Goal: Check status: Check status

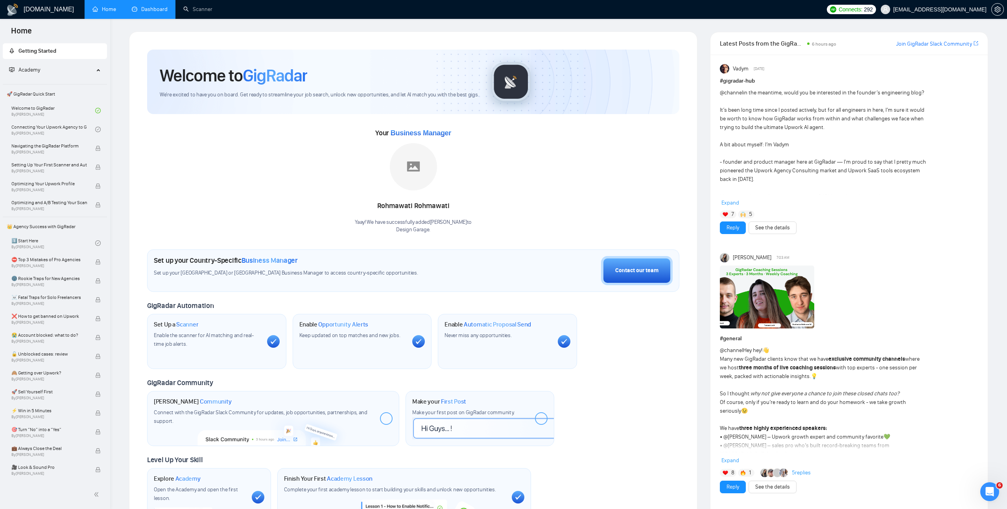
click at [153, 6] on link "Dashboard" at bounding box center [150, 9] width 36 height 7
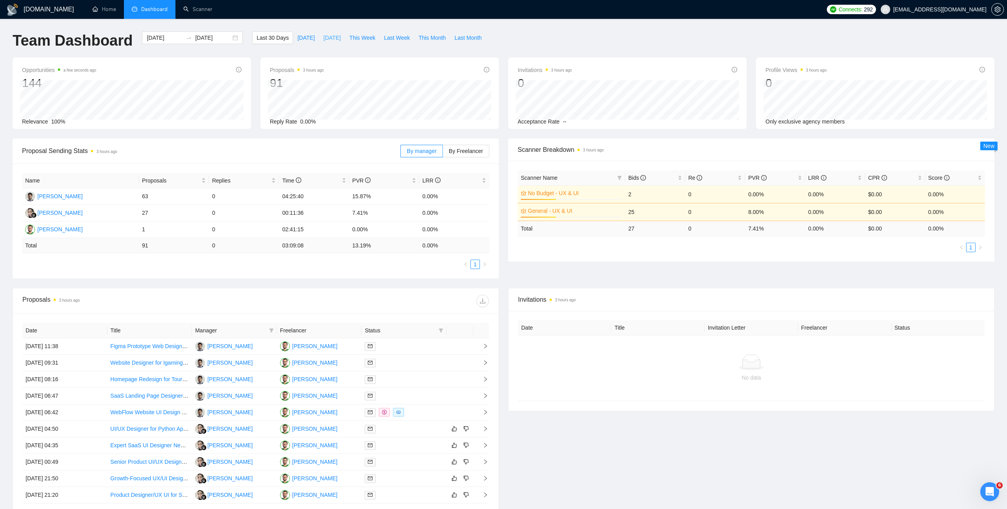
click at [329, 40] on span "[DATE]" at bounding box center [331, 37] width 17 height 9
type input "[DATE]"
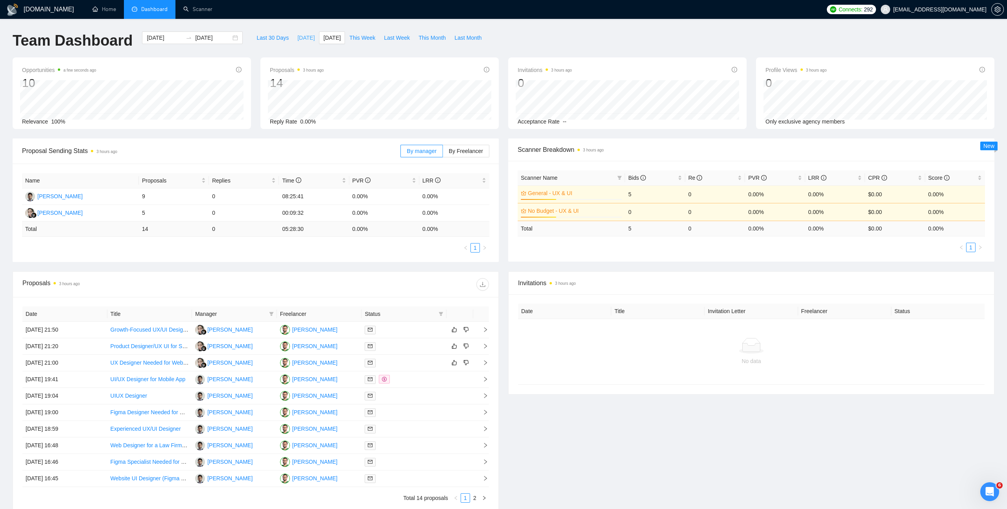
click at [297, 36] on span "[DATE]" at bounding box center [305, 37] width 17 height 9
type input "[DATE]"
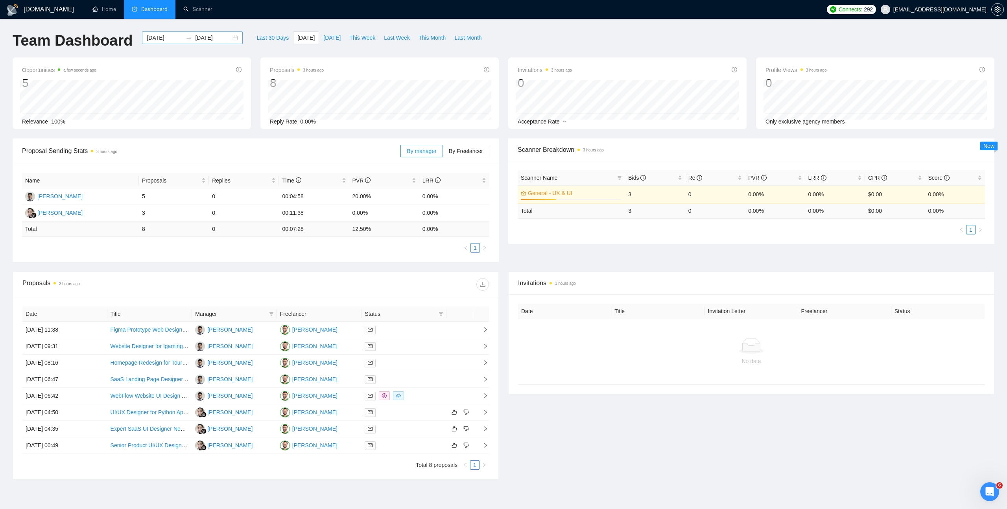
click at [188, 40] on div at bounding box center [189, 38] width 13 height 6
click at [229, 36] on div "[DATE] [DATE]" at bounding box center [192, 37] width 101 height 13
click at [142, 57] on span "button" at bounding box center [143, 57] width 4 height 4
click at [338, 56] on span "button" at bounding box center [339, 57] width 4 height 4
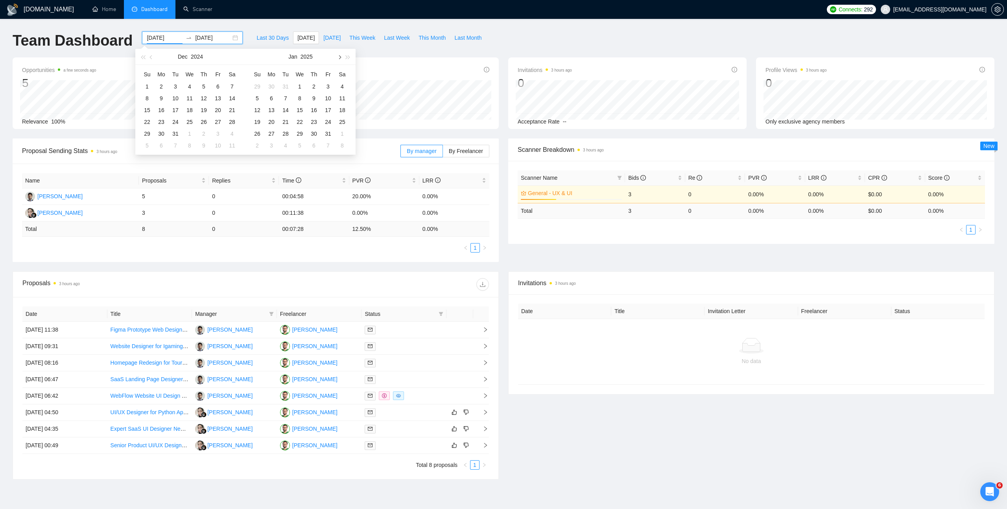
click at [338, 56] on span "button" at bounding box center [339, 57] width 4 height 4
type input "[DATE]"
click at [190, 85] on div "1" at bounding box center [189, 86] width 9 height 9
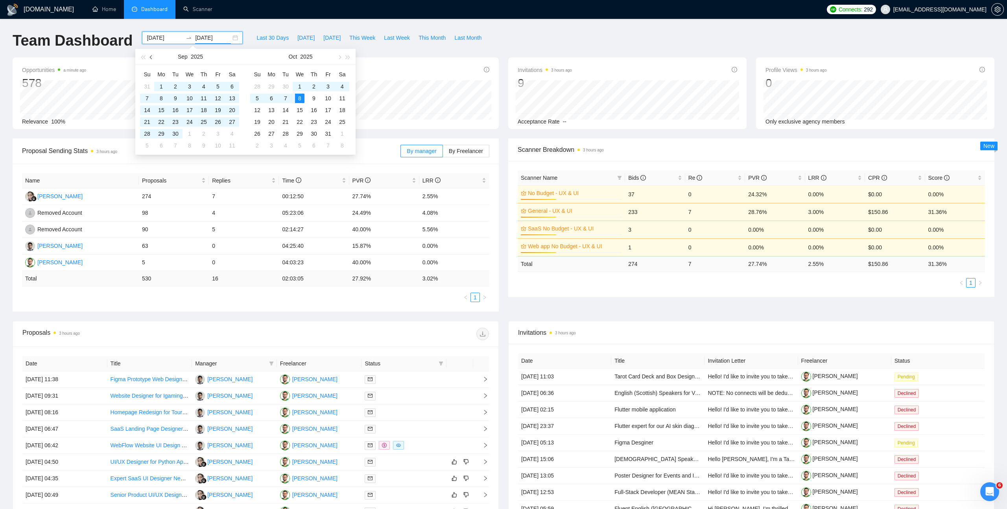
click at [151, 57] on span "button" at bounding box center [152, 57] width 4 height 4
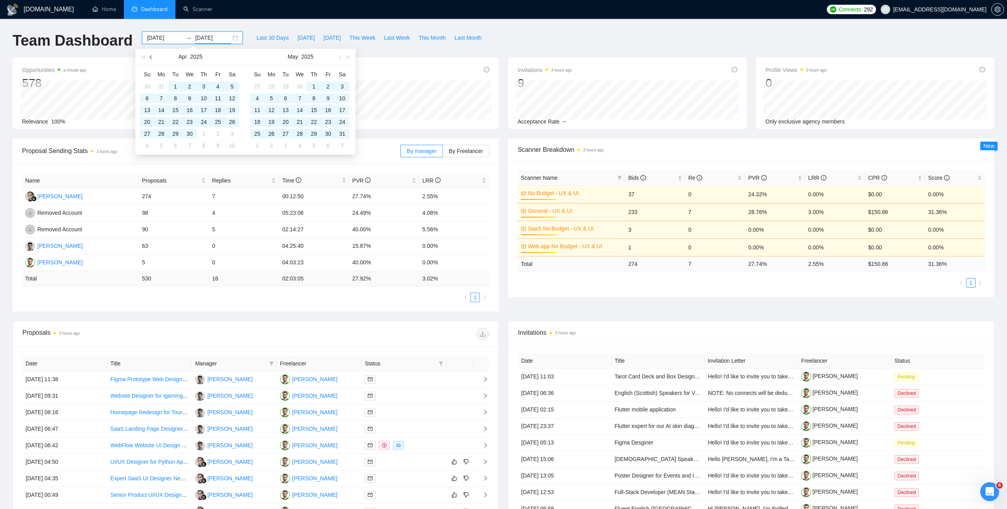
click at [151, 57] on span "button" at bounding box center [152, 57] width 4 height 4
type input "[DATE]"
click at [219, 133] on div "31" at bounding box center [217, 133] width 9 height 9
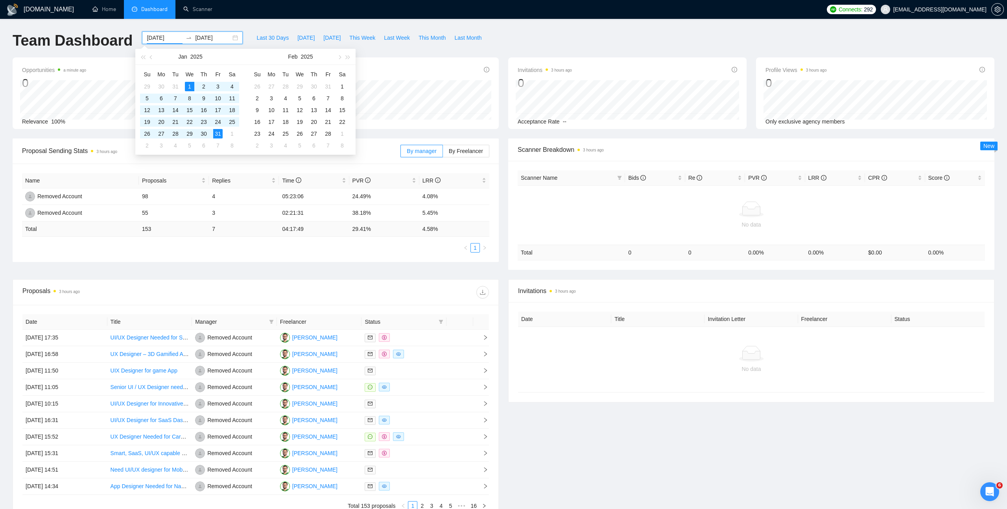
click at [162, 38] on input "[DATE]" at bounding box center [165, 37] width 36 height 9
type input "[DATE]"
click at [211, 37] on input "[DATE]" at bounding box center [213, 37] width 36 height 9
click at [221, 38] on input "2025-02-31" at bounding box center [213, 37] width 36 height 9
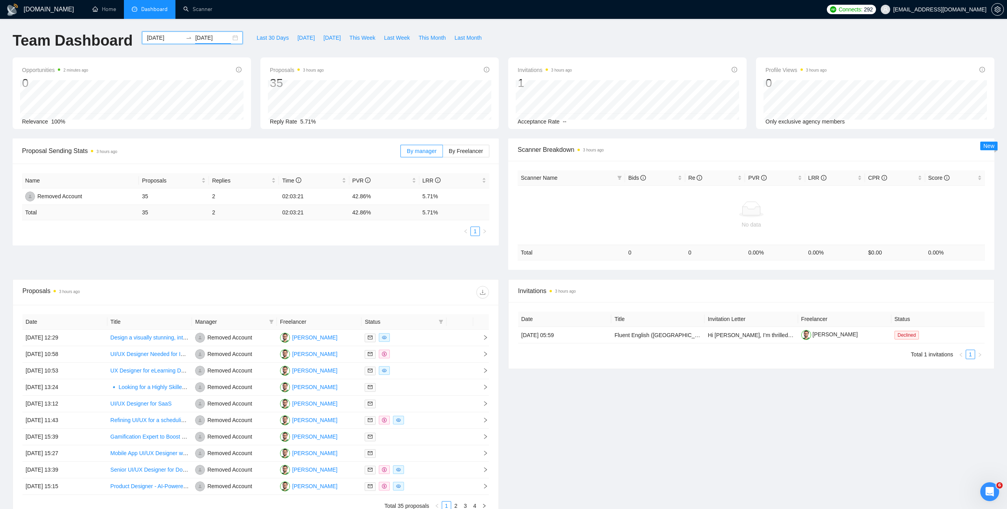
type input "[DATE]"
click at [161, 38] on input "[DATE]" at bounding box center [165, 37] width 36 height 9
type input "[DATE]"
click at [211, 38] on input "[DATE]" at bounding box center [213, 37] width 36 height 9
click at [209, 37] on input "[DATE]" at bounding box center [213, 37] width 36 height 9
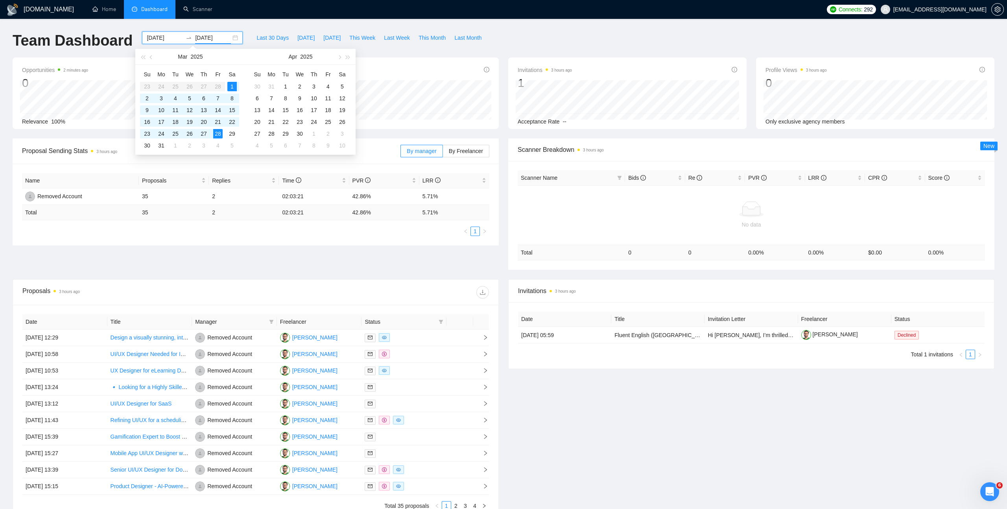
type input "[DATE]"
click at [247, 44] on div "Last 30 Days [DATE] [DATE] This Week Last Week This Month Last Month" at bounding box center [368, 44] width 243 height 26
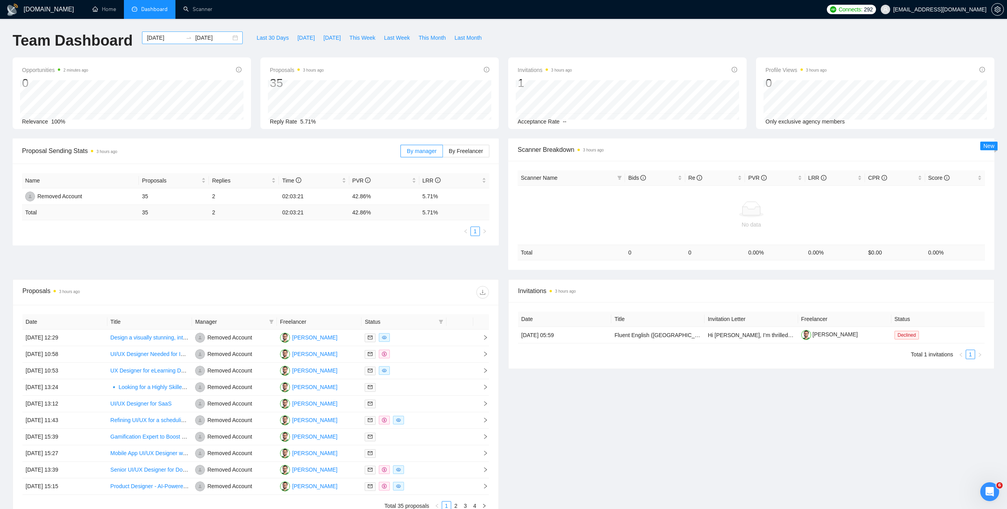
click at [206, 37] on input "[DATE]" at bounding box center [213, 37] width 36 height 9
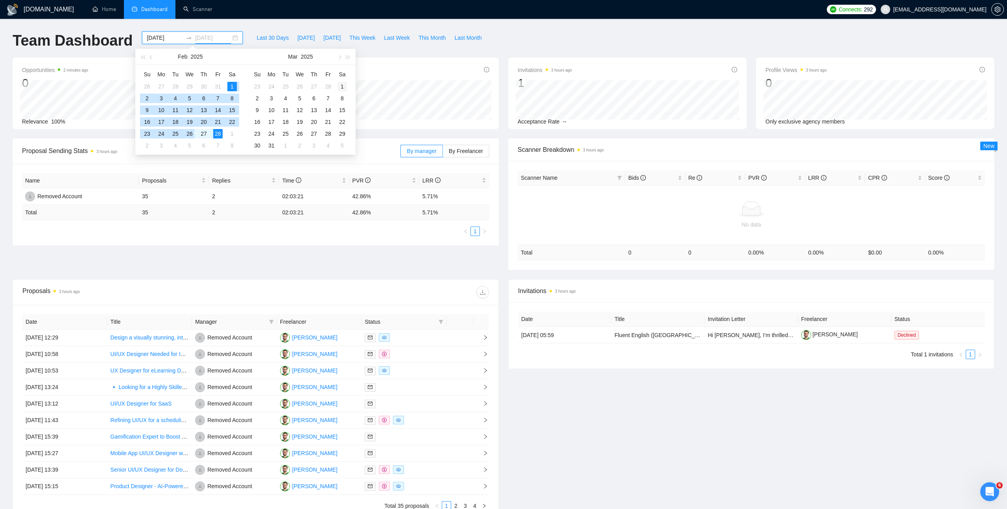
type input "[DATE]"
click at [343, 87] on div "1" at bounding box center [341, 86] width 9 height 9
type input "[DATE]"
click at [204, 37] on input "[DATE]" at bounding box center [213, 37] width 36 height 9
type input "[DATE]"
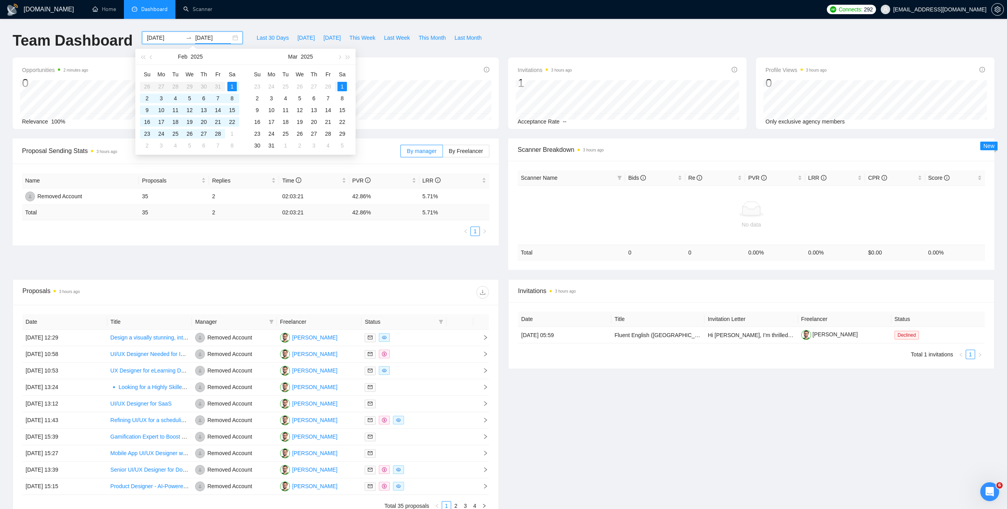
click at [161, 37] on input "[DATE]" at bounding box center [165, 37] width 36 height 9
type input "[DATE]"
click at [341, 85] on div "1" at bounding box center [341, 86] width 9 height 9
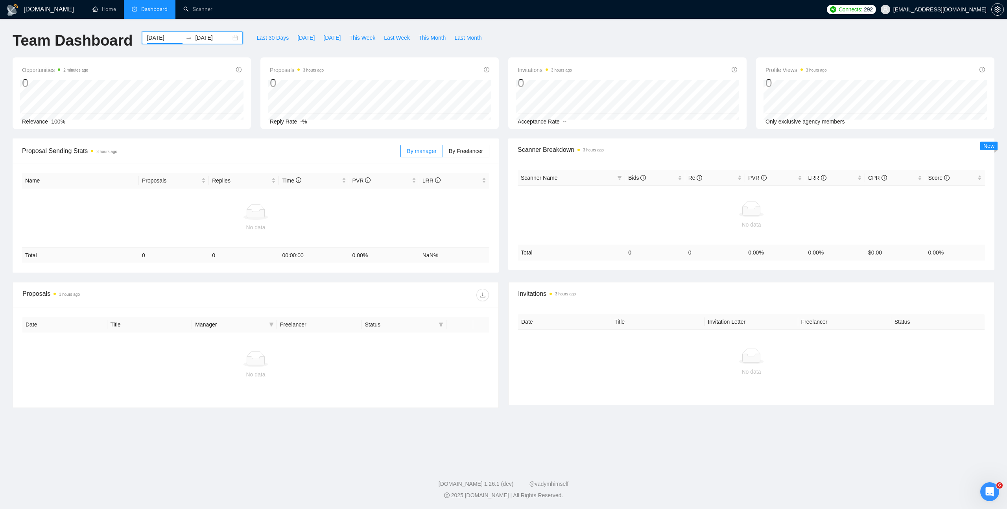
click at [204, 37] on input "[DATE]" at bounding box center [213, 37] width 36 height 9
type input "[DATE]"
click at [162, 146] on div "31" at bounding box center [161, 145] width 9 height 9
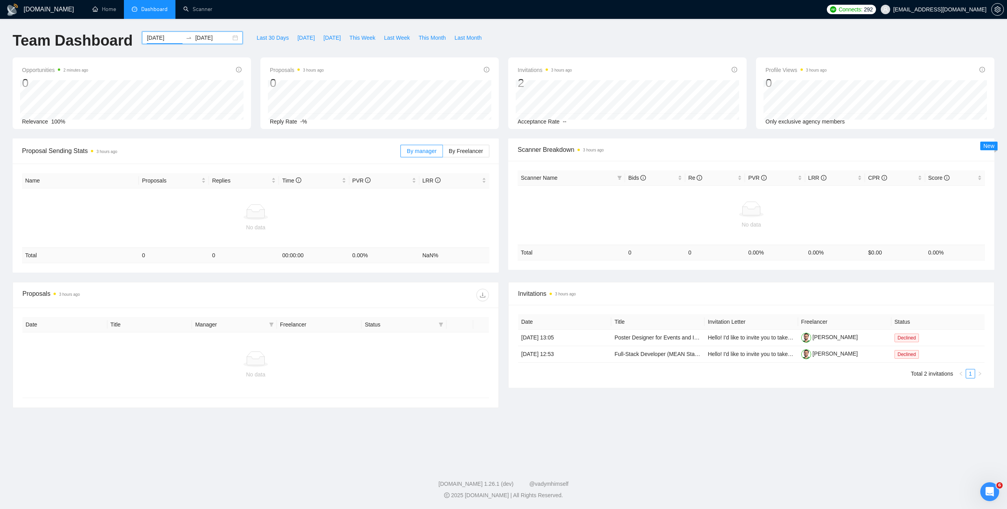
click at [227, 37] on div "[DATE] [DATE]" at bounding box center [192, 37] width 101 height 13
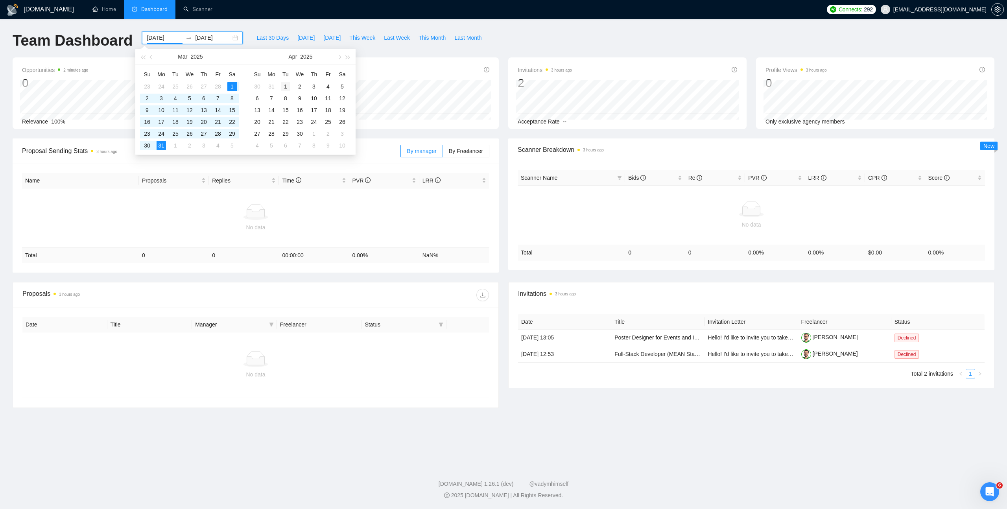
type input "[DATE]"
click at [286, 87] on div "1" at bounding box center [285, 86] width 9 height 9
type input "[DATE]"
click at [300, 134] on div "30" at bounding box center [299, 133] width 9 height 9
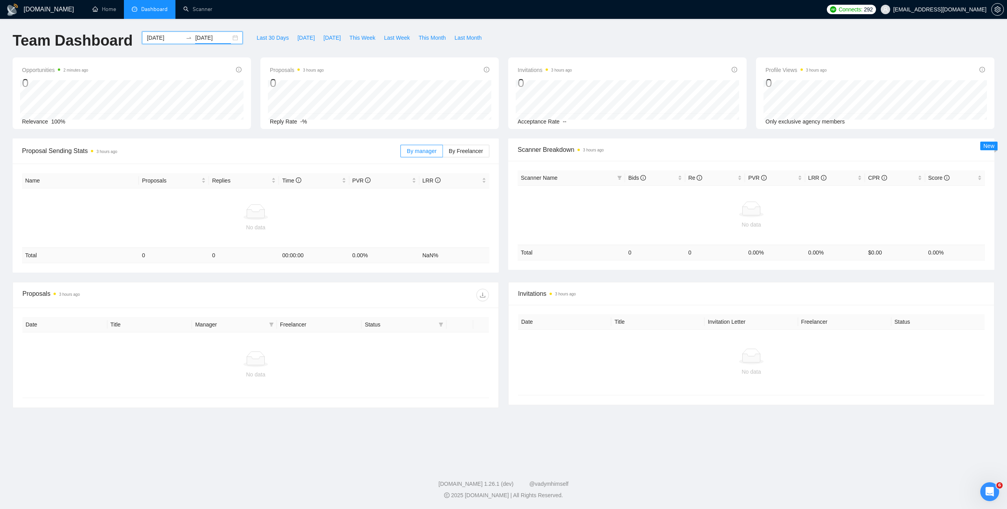
click at [232, 35] on div "[DATE] [DATE]" at bounding box center [192, 37] width 101 height 13
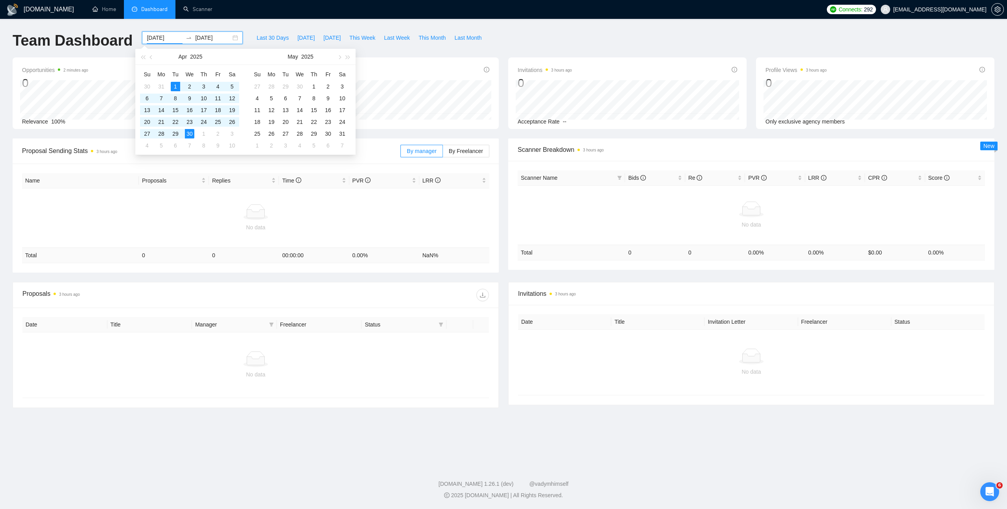
click at [230, 37] on div "[DATE] [DATE]" at bounding box center [192, 37] width 101 height 13
click at [144, 59] on button "button" at bounding box center [142, 57] width 9 height 16
click at [347, 56] on span "button" at bounding box center [348, 57] width 4 height 4
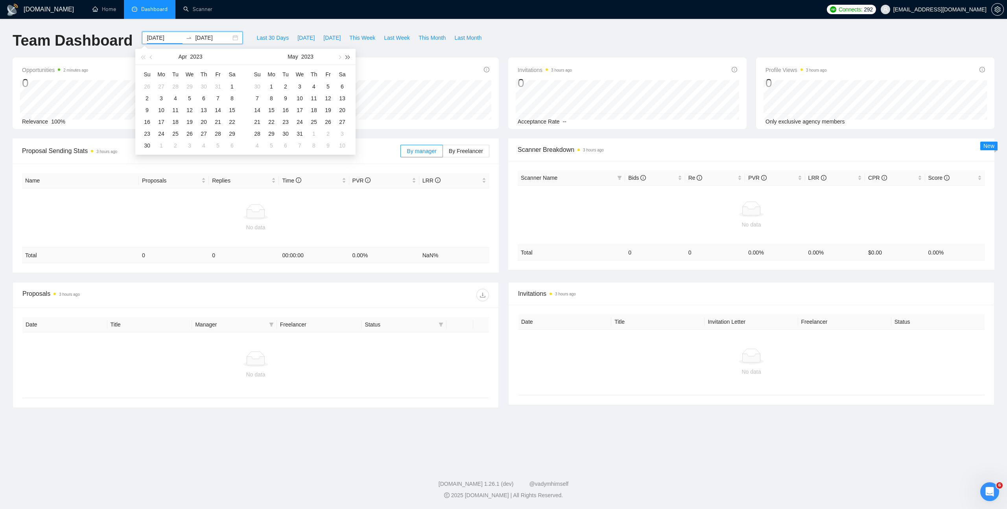
click at [347, 56] on span "button" at bounding box center [348, 57] width 4 height 4
click at [153, 58] on button "button" at bounding box center [151, 57] width 9 height 16
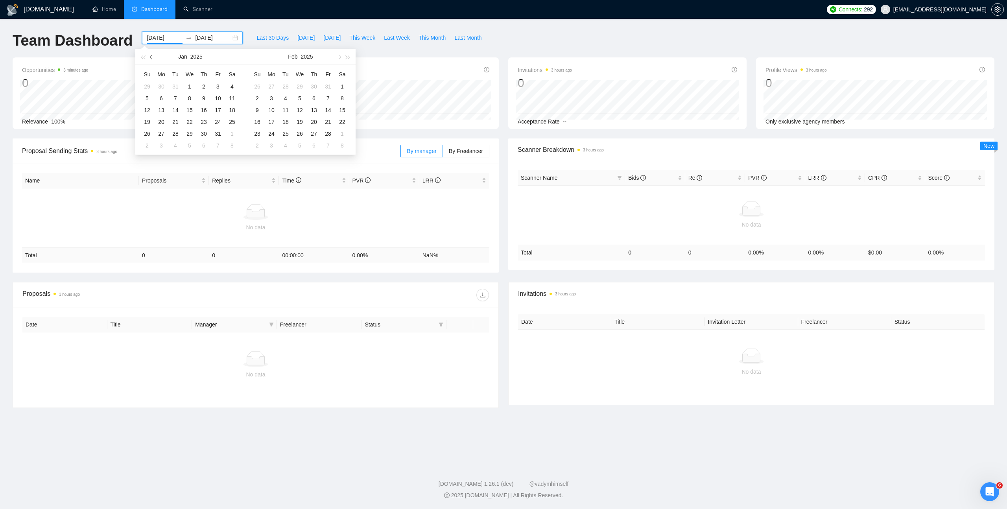
click at [153, 58] on button "button" at bounding box center [151, 57] width 9 height 16
click at [340, 57] on span "button" at bounding box center [339, 57] width 4 height 4
type input "[DATE]"
click at [188, 86] on div "1" at bounding box center [189, 86] width 9 height 9
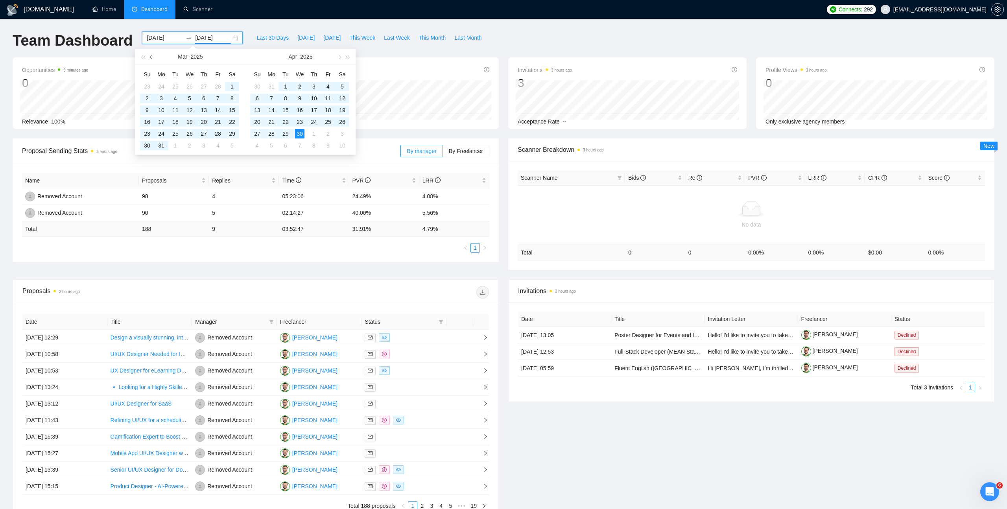
click at [153, 59] on button "button" at bounding box center [151, 57] width 9 height 16
type input "[DATE]"
click at [218, 133] on div "31" at bounding box center [217, 133] width 9 height 9
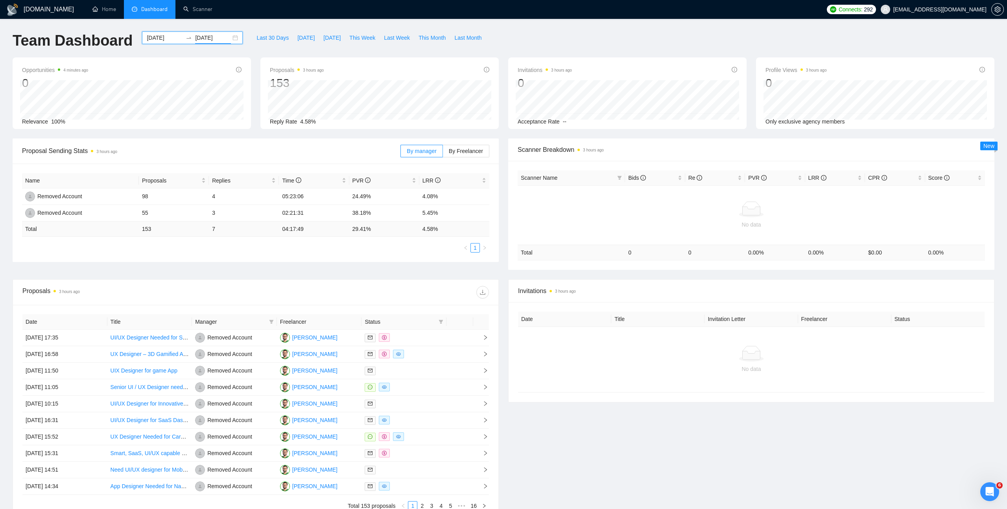
click at [157, 40] on input "[DATE]" at bounding box center [165, 37] width 36 height 9
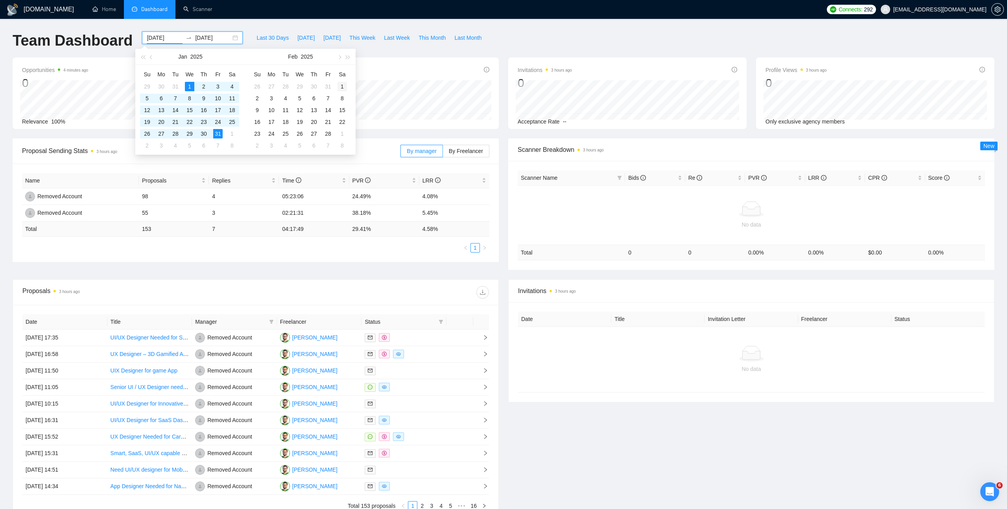
type input "[DATE]"
click at [343, 85] on div "1" at bounding box center [341, 86] width 9 height 9
type input "[DATE]"
click at [328, 133] on div "28" at bounding box center [327, 133] width 9 height 9
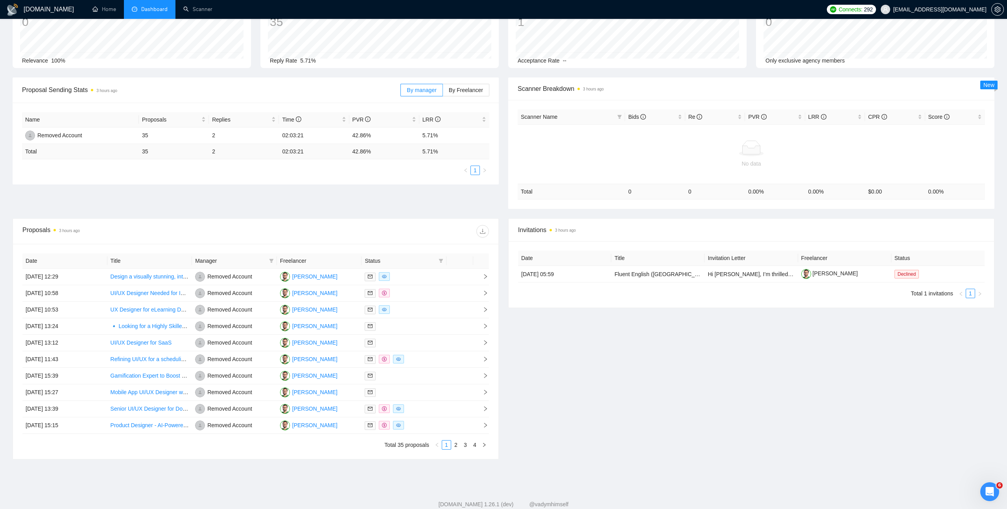
scroll to position [81, 0]
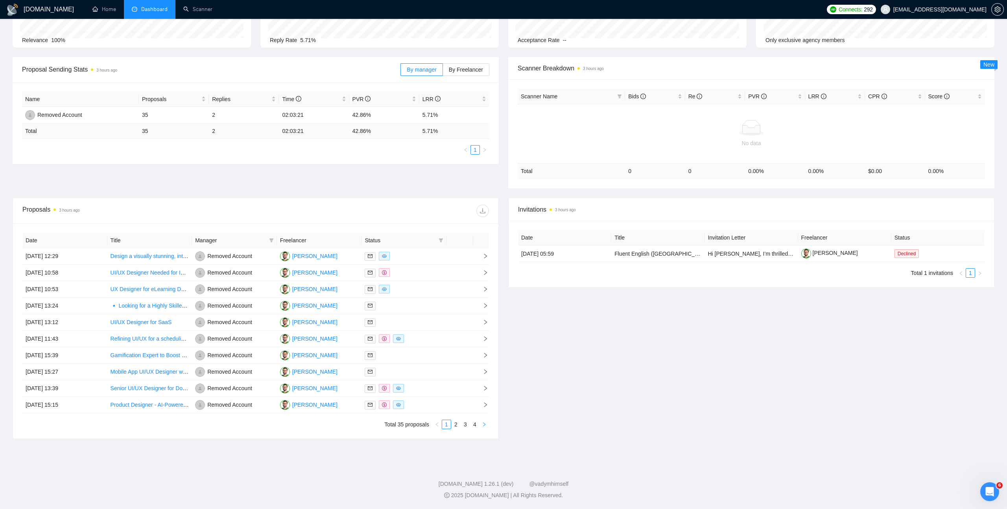
click at [485, 425] on icon "right" at bounding box center [484, 424] width 5 height 5
click at [438, 425] on icon "left" at bounding box center [437, 424] width 5 height 5
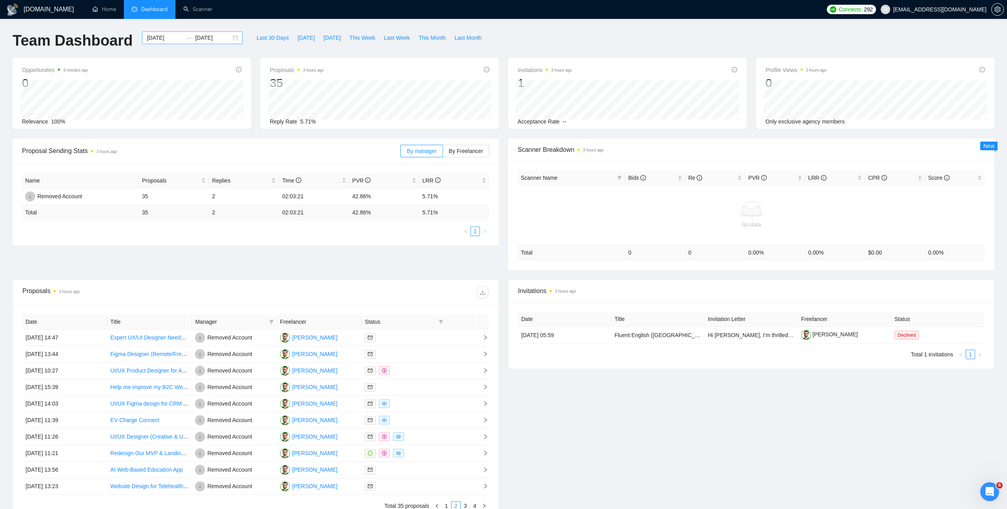
click at [229, 40] on div "[DATE] [DATE]" at bounding box center [192, 37] width 101 height 13
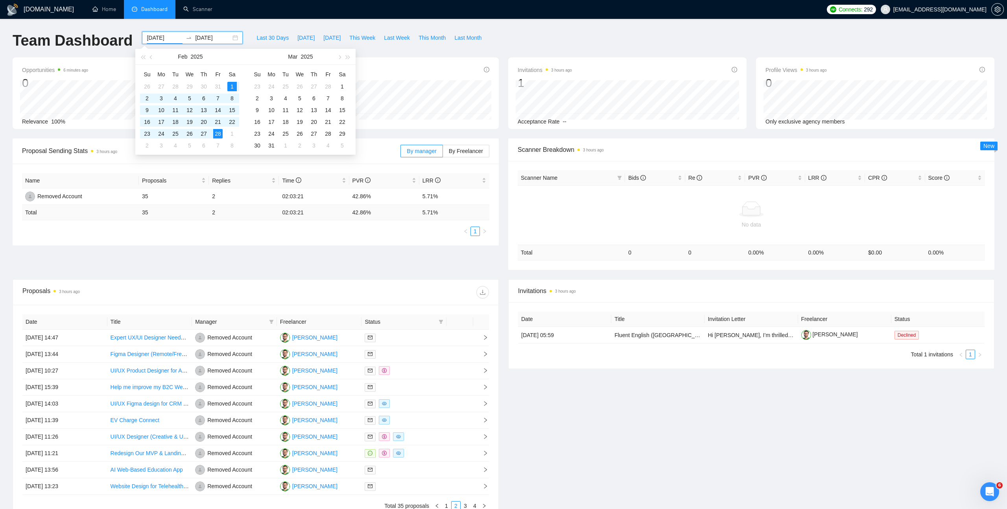
click at [227, 38] on div "[DATE] [DATE]" at bounding box center [192, 37] width 101 height 13
type input "[DATE]"
click at [343, 86] on div "1" at bounding box center [341, 86] width 9 height 9
type input "[DATE]"
click at [272, 145] on div "31" at bounding box center [271, 145] width 9 height 9
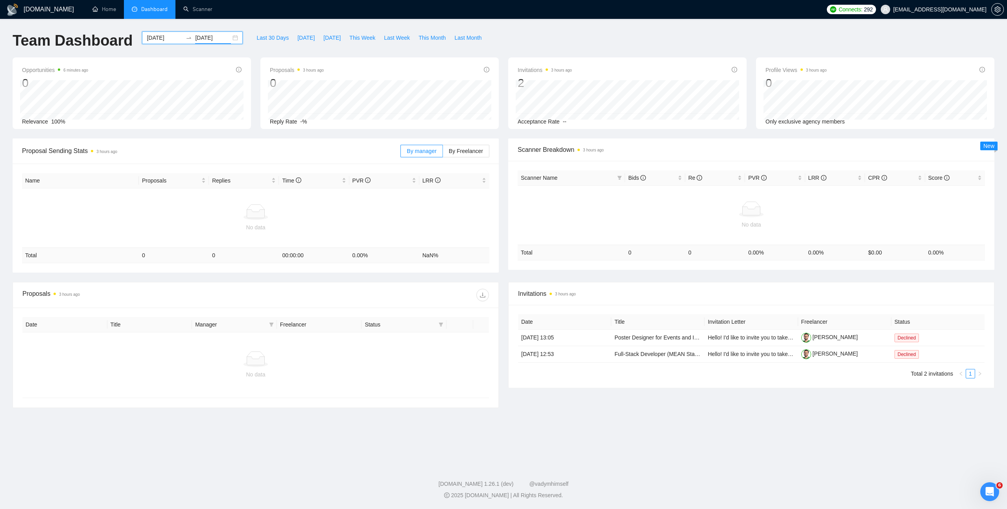
click at [229, 37] on div "[DATE] [DATE]" at bounding box center [192, 37] width 101 height 13
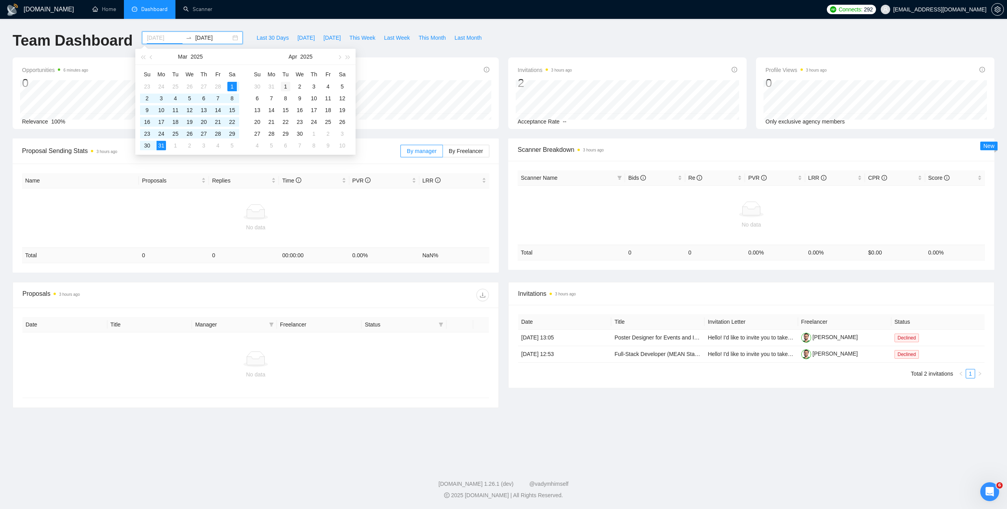
type input "[DATE]"
click at [287, 87] on div "1" at bounding box center [285, 86] width 9 height 9
type input "[DATE]"
click at [302, 132] on div "30" at bounding box center [299, 133] width 9 height 9
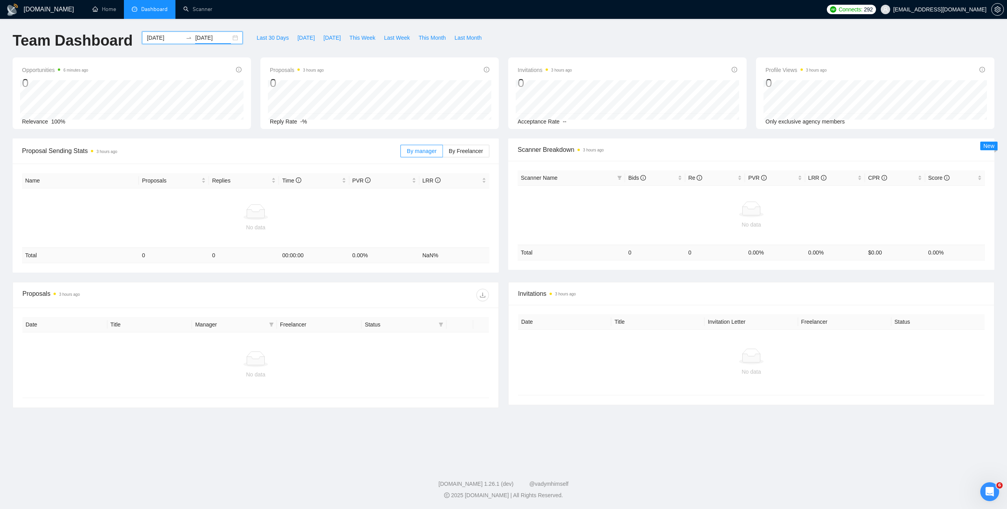
click at [230, 38] on div "[DATE] [DATE]" at bounding box center [192, 37] width 101 height 13
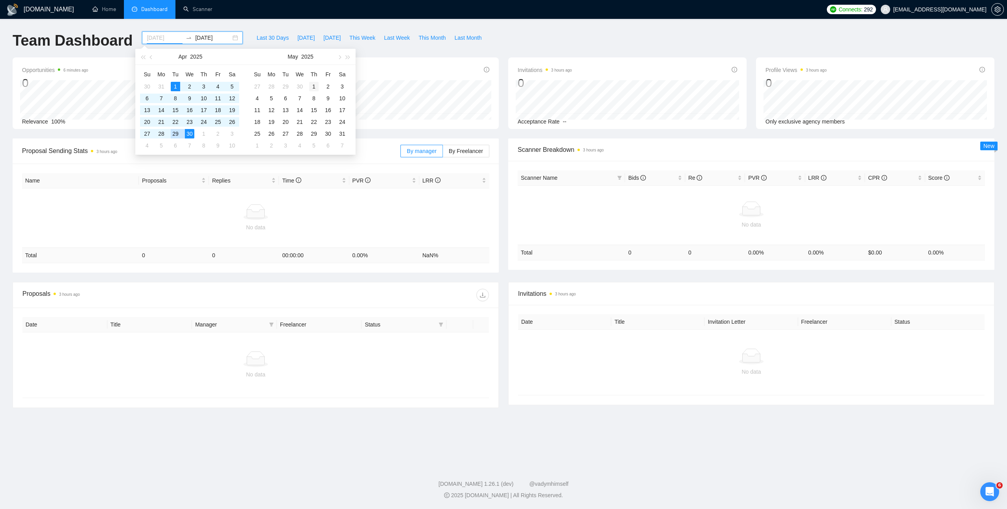
type input "[DATE]"
click at [314, 86] on div "1" at bounding box center [313, 86] width 9 height 9
type input "[DATE]"
click at [339, 133] on div "31" at bounding box center [341, 133] width 9 height 9
